Goal: Use online tool/utility

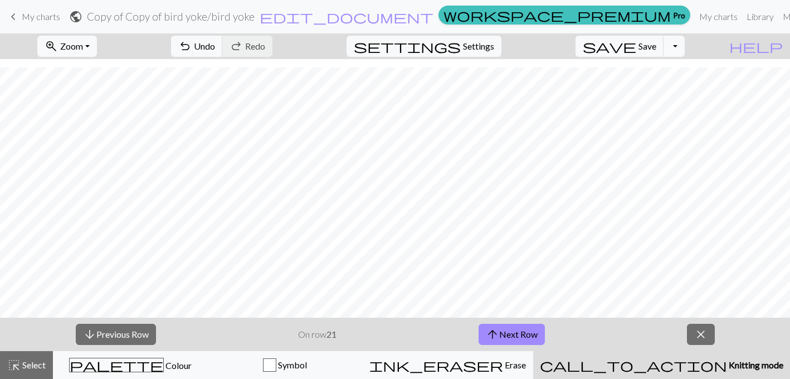
scroll to position [8, 0]
click at [707, 337] on span "close" at bounding box center [700, 335] width 13 height 16
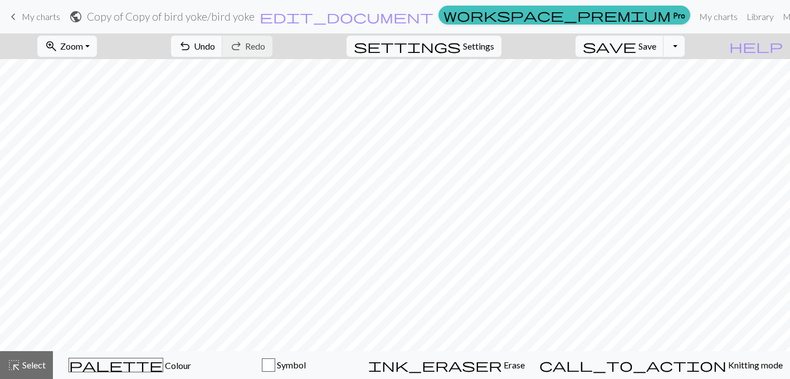
scroll to position [0, 0]
click at [16, 367] on span "highlight_alt" at bounding box center [13, 365] width 13 height 16
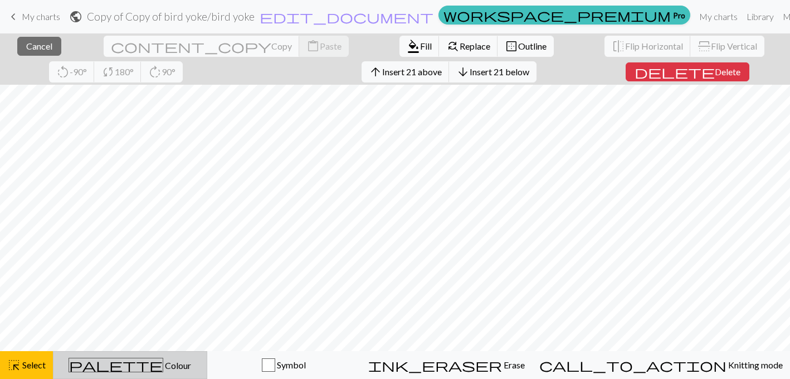
click at [120, 355] on button "palette Colour Colour" at bounding box center [130, 365] width 154 height 28
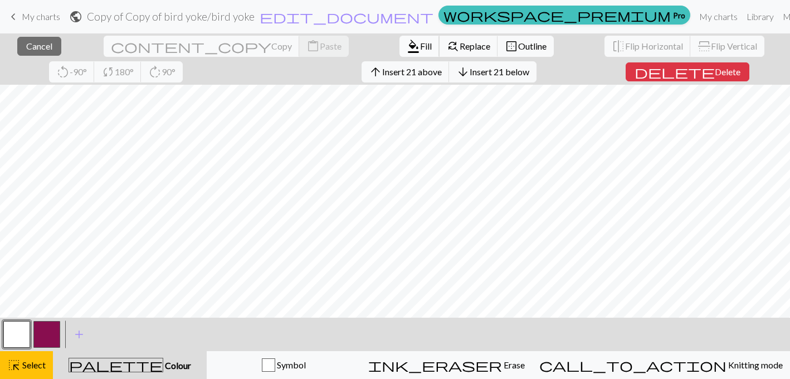
click at [407, 44] on span "format_color_fill" at bounding box center [413, 46] width 13 height 16
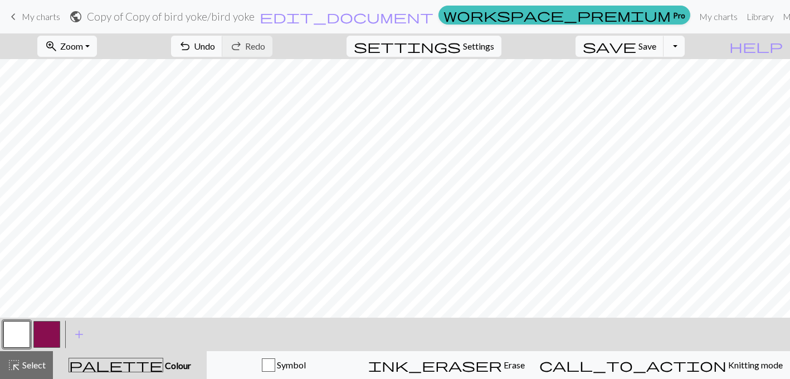
click at [41, 336] on button "button" at bounding box center [46, 334] width 27 height 27
click at [215, 43] on span "Undo" at bounding box center [204, 46] width 21 height 11
click at [215, 47] on span "Undo" at bounding box center [204, 46] width 21 height 11
click at [215, 42] on span "Undo" at bounding box center [204, 46] width 21 height 11
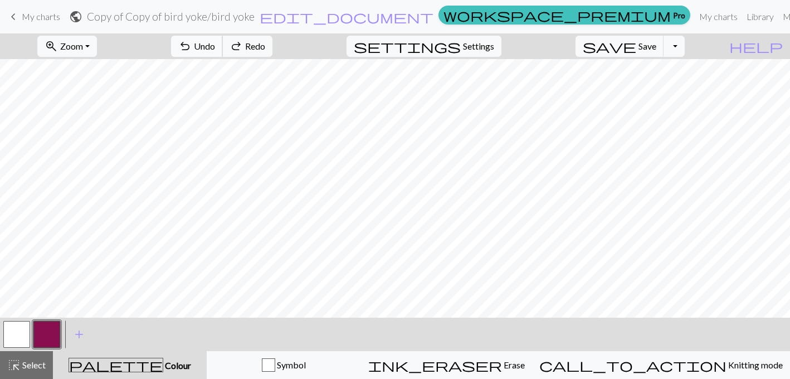
click at [215, 42] on span "Undo" at bounding box center [204, 46] width 21 height 11
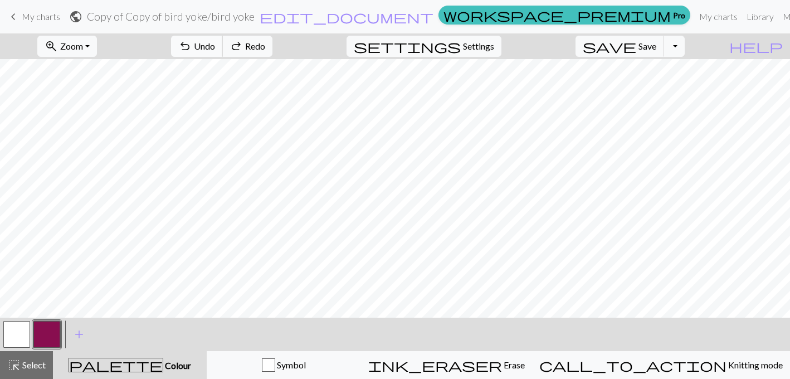
click at [215, 42] on span "Undo" at bounding box center [204, 46] width 21 height 11
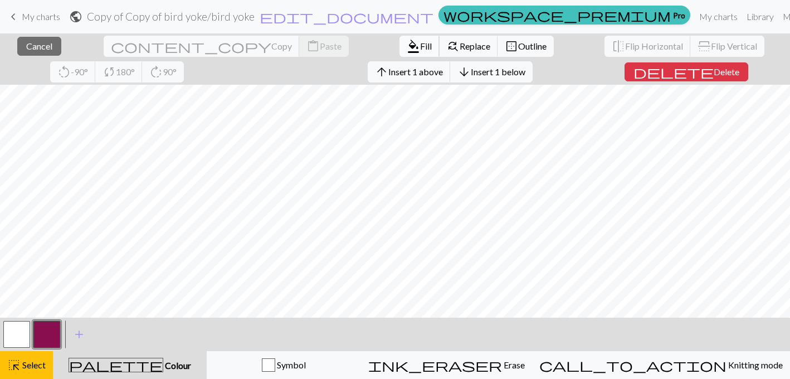
click at [400, 40] on button "format_color_fill Fill" at bounding box center [420, 46] width 40 height 21
